Goal: Task Accomplishment & Management: Manage account settings

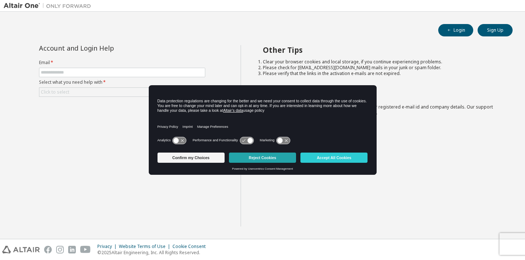
click at [264, 158] on button "Reject Cookies" at bounding box center [262, 158] width 67 height 10
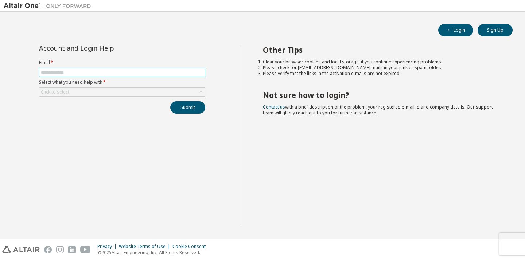
click at [166, 73] on input "text" at bounding box center [122, 73] width 163 height 6
type input "**********"
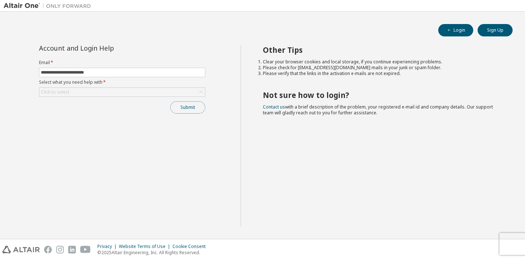
click at [187, 106] on button "Submit" at bounding box center [187, 107] width 35 height 12
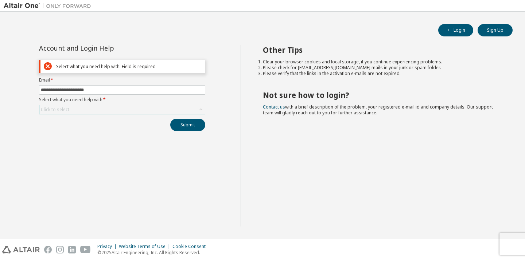
click at [153, 106] on div "Click to select" at bounding box center [122, 109] width 166 height 9
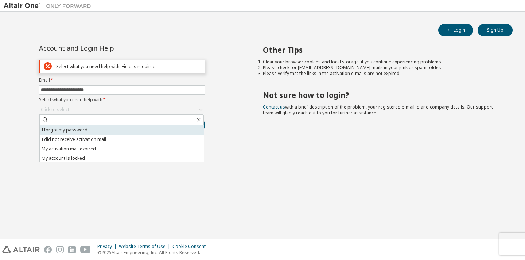
click at [144, 131] on li "I forgot my password" at bounding box center [122, 129] width 164 height 9
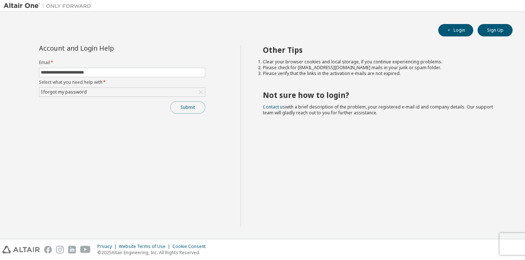
click at [189, 113] on button "Submit" at bounding box center [187, 107] width 35 height 12
